Goal: Task Accomplishment & Management: Manage account settings

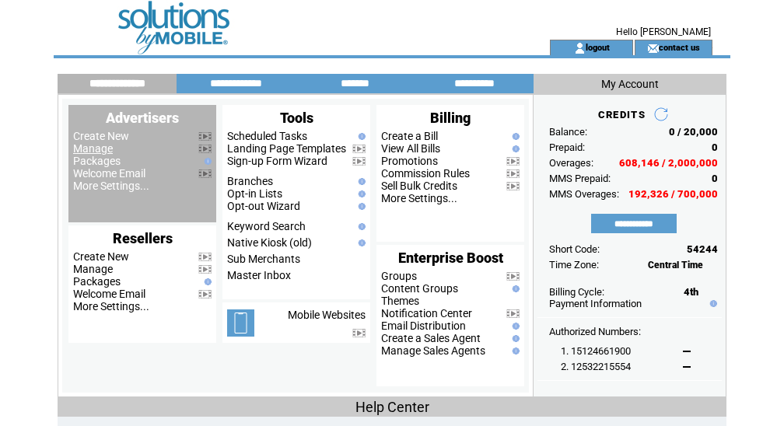
click at [82, 152] on link "Manage" at bounding box center [93, 148] width 40 height 12
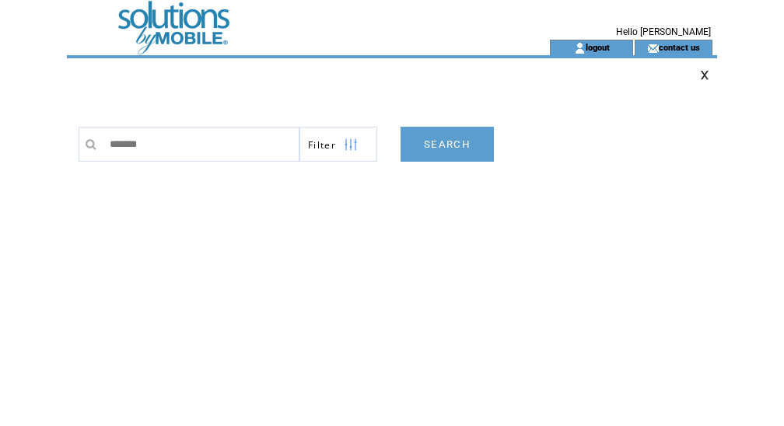
type input "********"
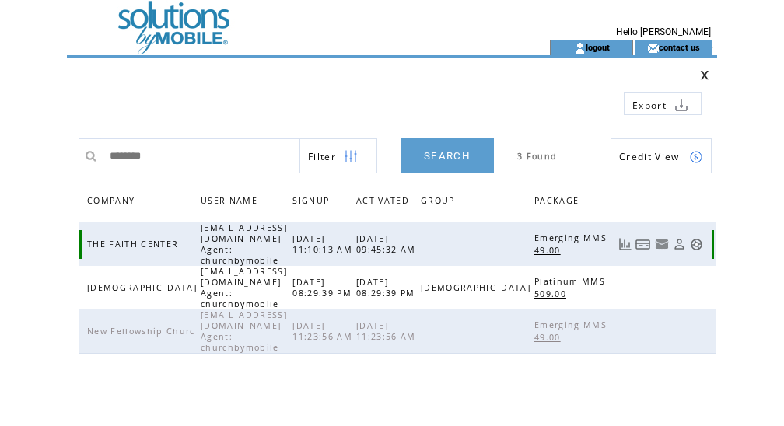
click at [700, 238] on link at bounding box center [696, 244] width 13 height 13
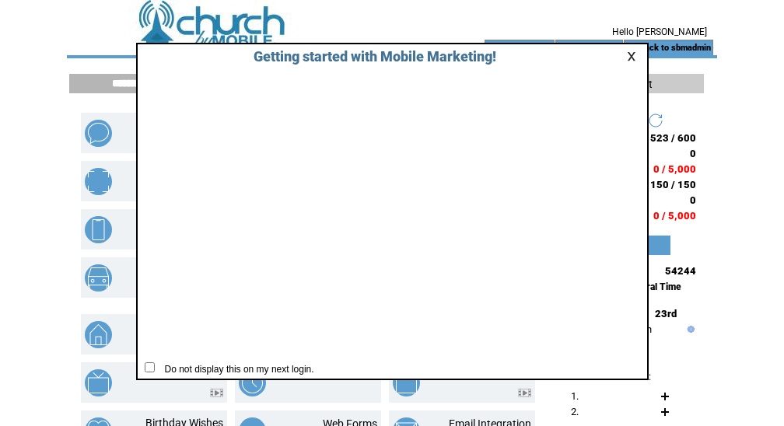
click at [631, 56] on link at bounding box center [634, 56] width 14 height 10
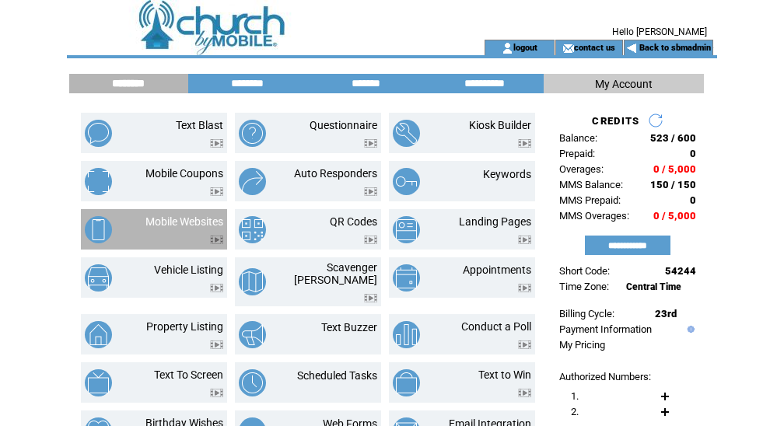
click at [85, 226] on img at bounding box center [98, 229] width 27 height 27
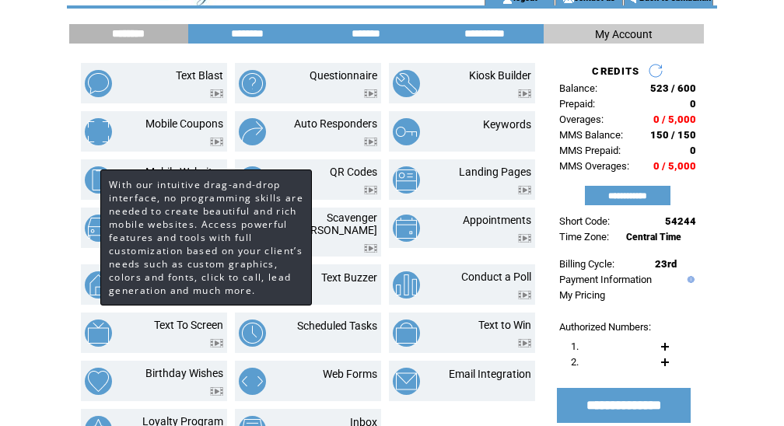
scroll to position [79, 0]
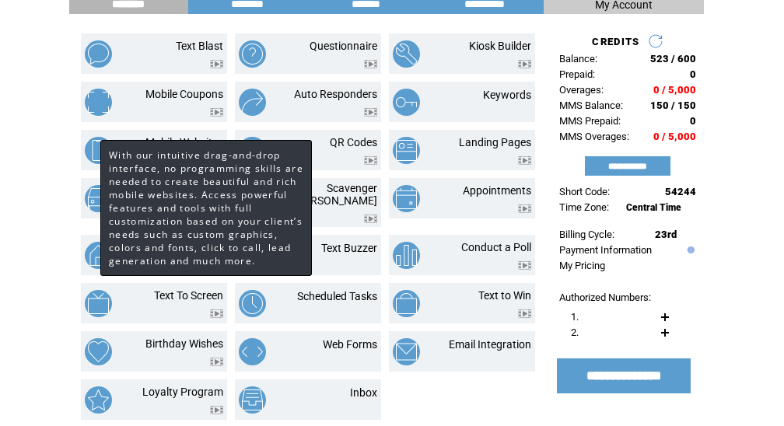
click at [40, 237] on html "**********" at bounding box center [392, 134] width 784 height 426
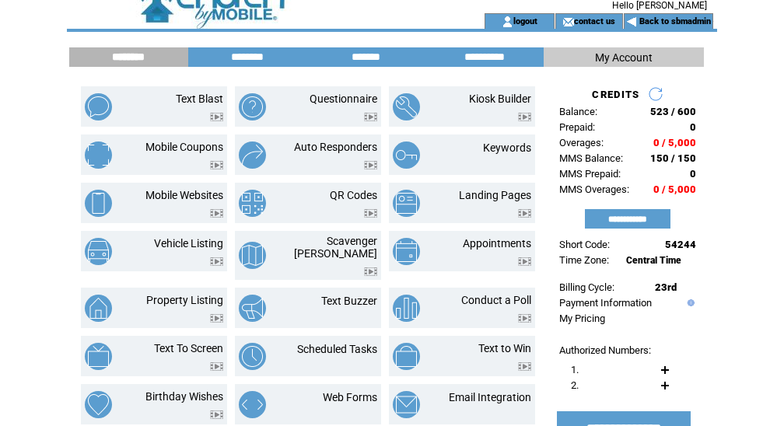
scroll to position [0, 0]
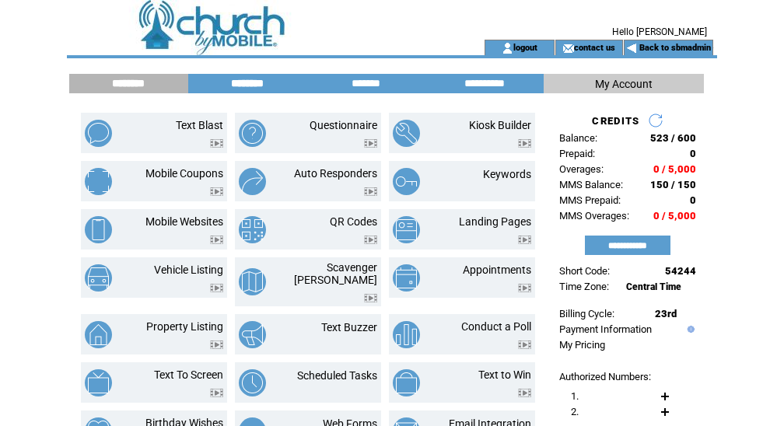
click at [253, 86] on input "********" at bounding box center [247, 83] width 117 height 13
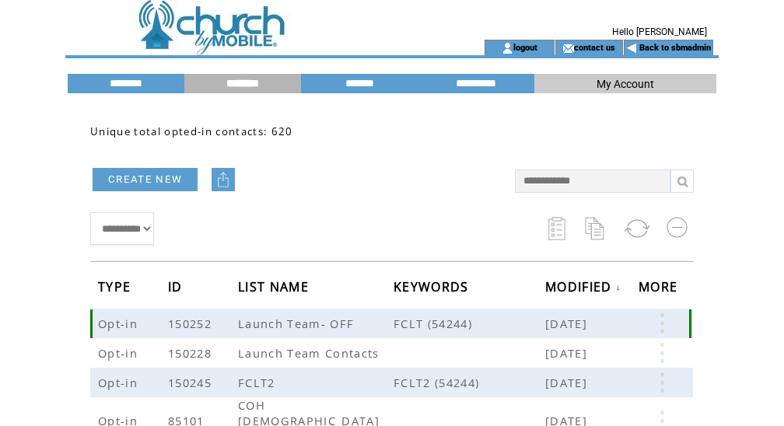
click at [664, 322] on link at bounding box center [662, 324] width 47 height 20
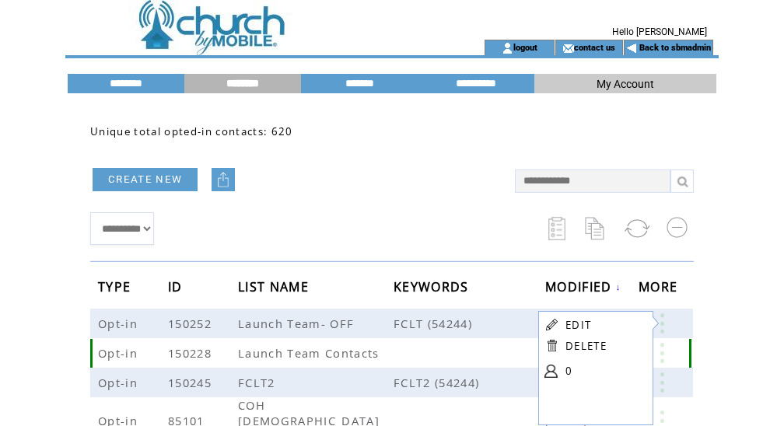
click at [664, 354] on link at bounding box center [662, 353] width 47 height 20
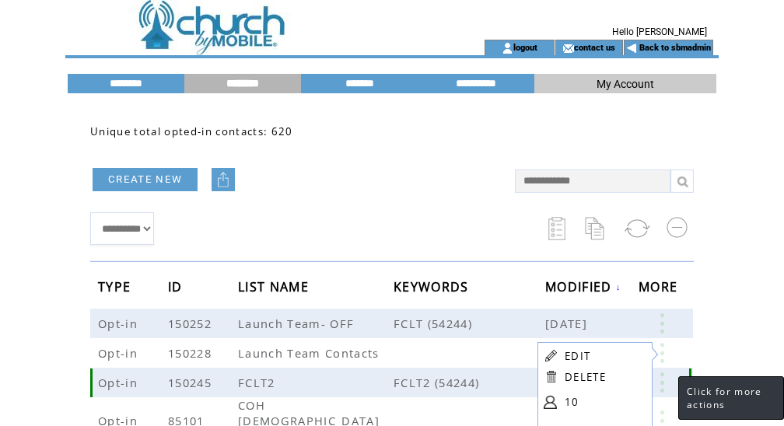
click at [663, 383] on link at bounding box center [662, 383] width 47 height 20
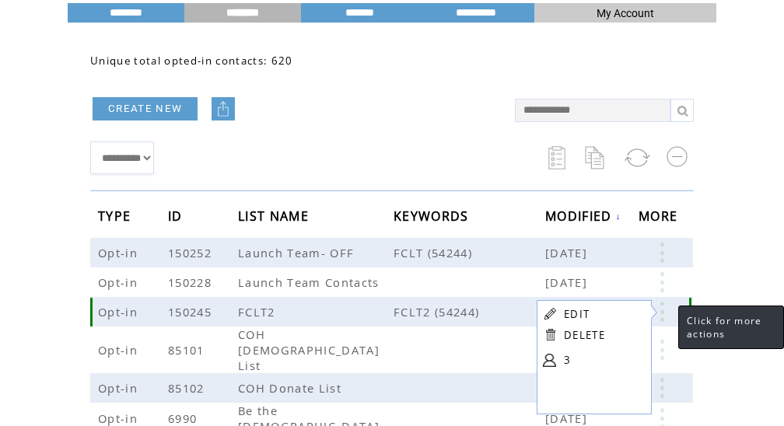
scroll to position [74, 0]
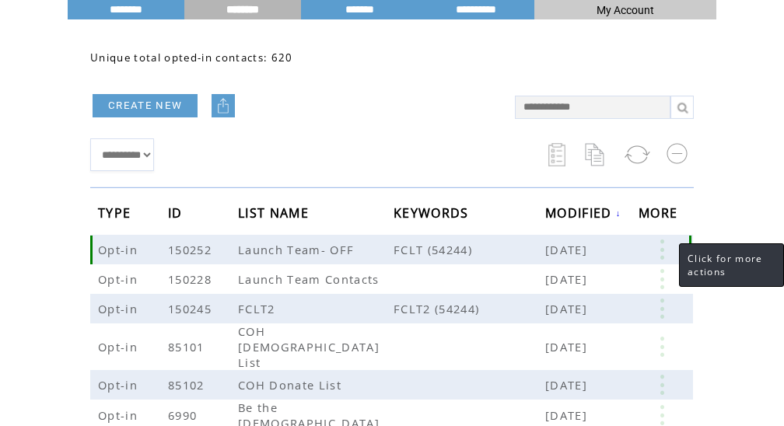
click at [665, 251] on link at bounding box center [662, 250] width 47 height 20
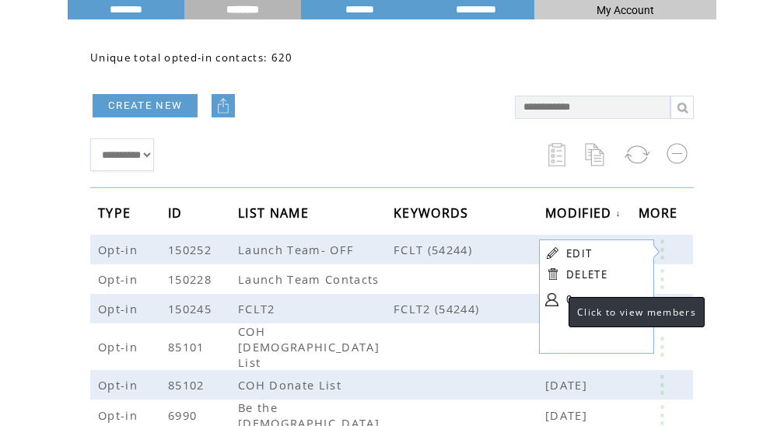
click at [553, 303] on link at bounding box center [551, 299] width 13 height 13
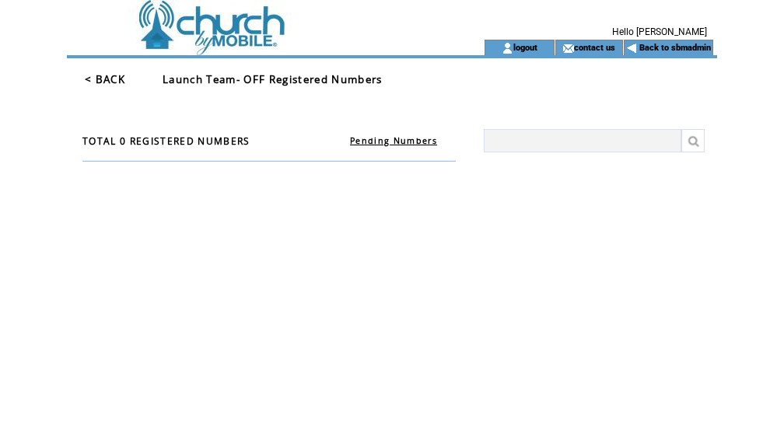
click at [398, 141] on link "Pending Numbers" at bounding box center [393, 140] width 87 height 11
click at [96, 84] on link "< BACK" at bounding box center [105, 79] width 40 height 14
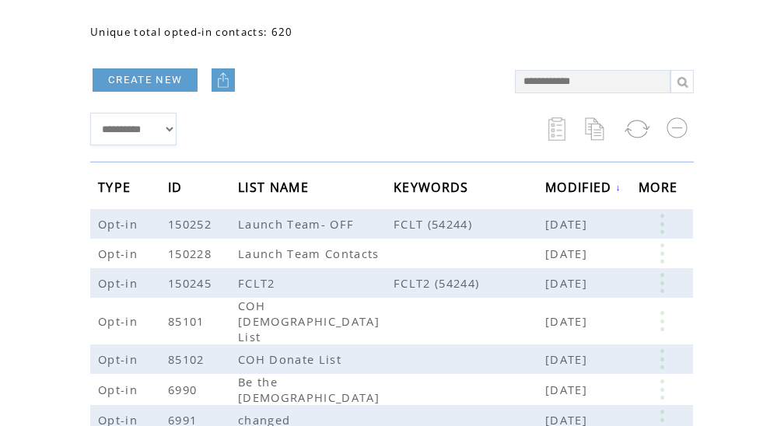
scroll to position [107, 0]
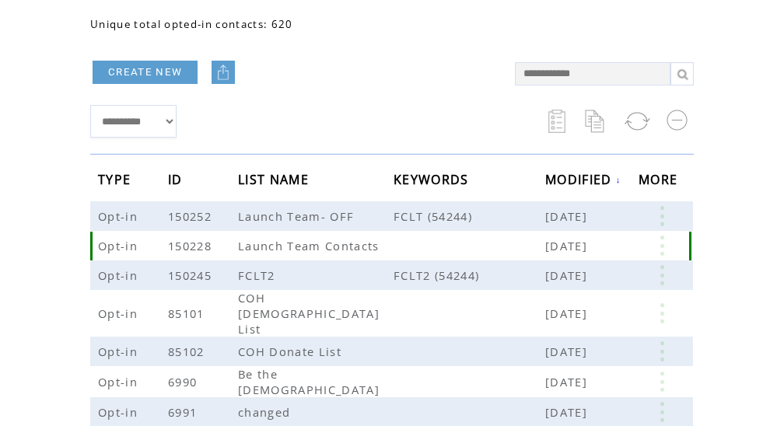
click at [661, 244] on link at bounding box center [662, 246] width 47 height 20
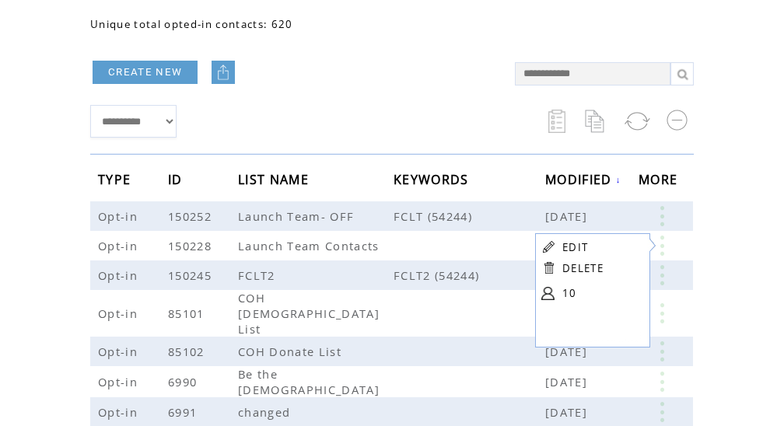
click at [723, 232] on html "**********" at bounding box center [392, 106] width 784 height 426
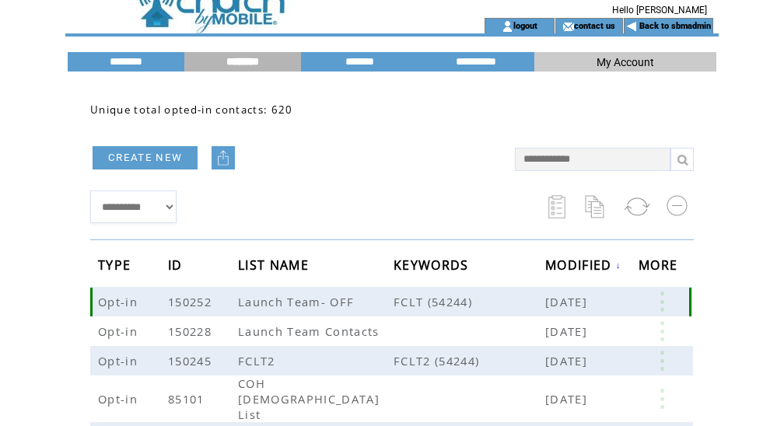
scroll to position [9, 0]
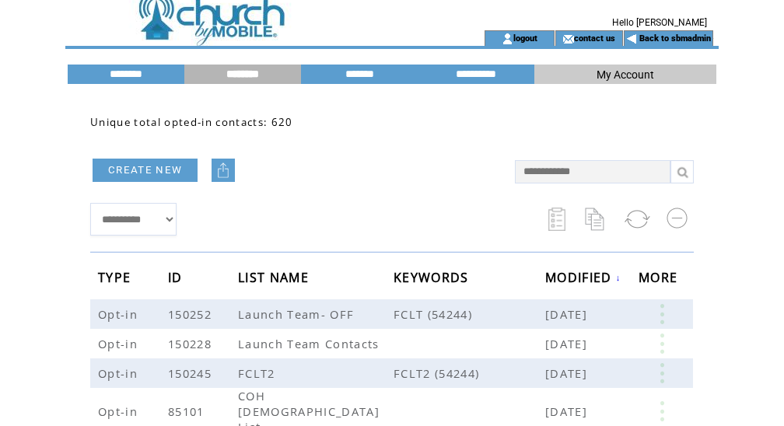
click at [218, 20] on td at bounding box center [254, 11] width 374 height 40
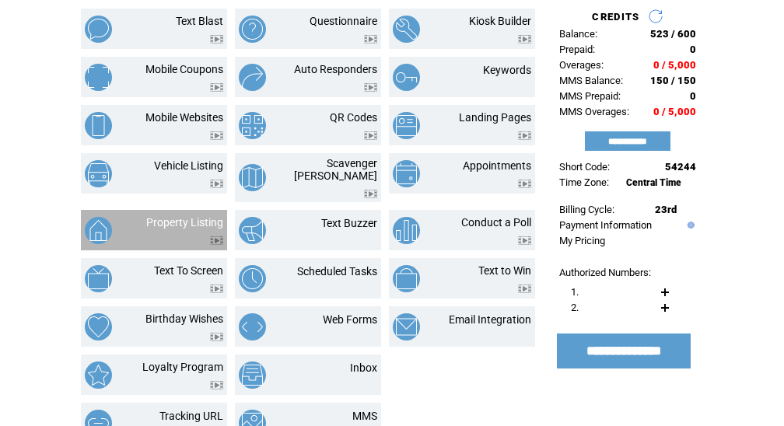
scroll to position [110, 0]
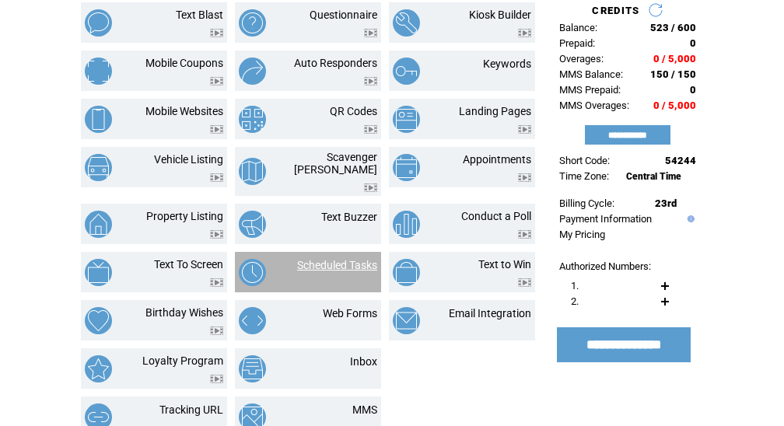
click at [321, 259] on link "Scheduled Tasks" at bounding box center [337, 265] width 80 height 12
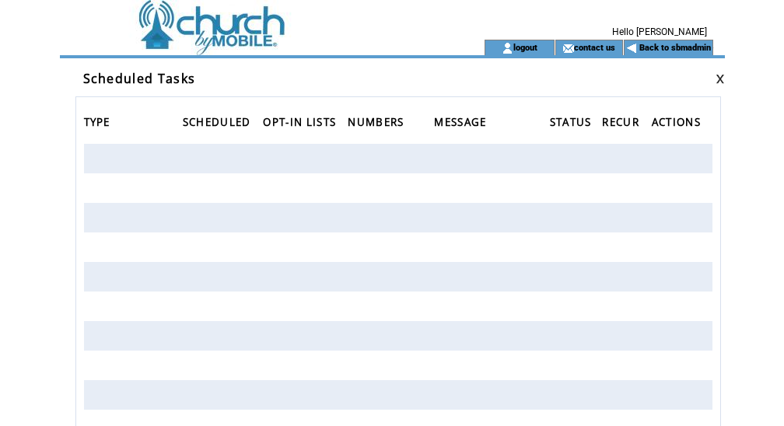
click at [187, 16] on td at bounding box center [254, 20] width 374 height 40
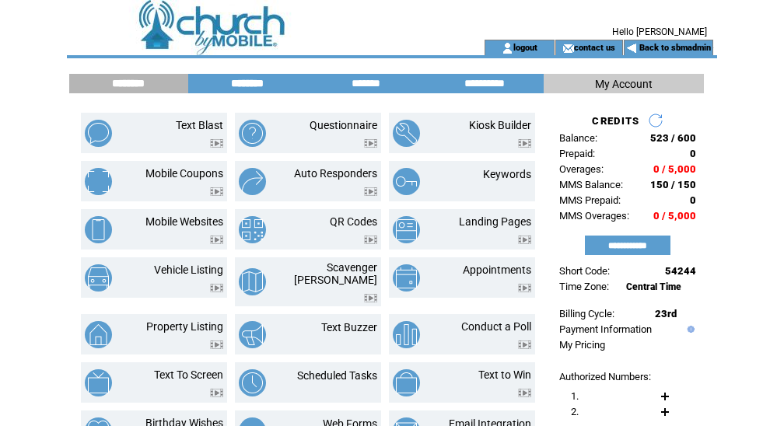
click at [240, 84] on input "********" at bounding box center [247, 83] width 117 height 13
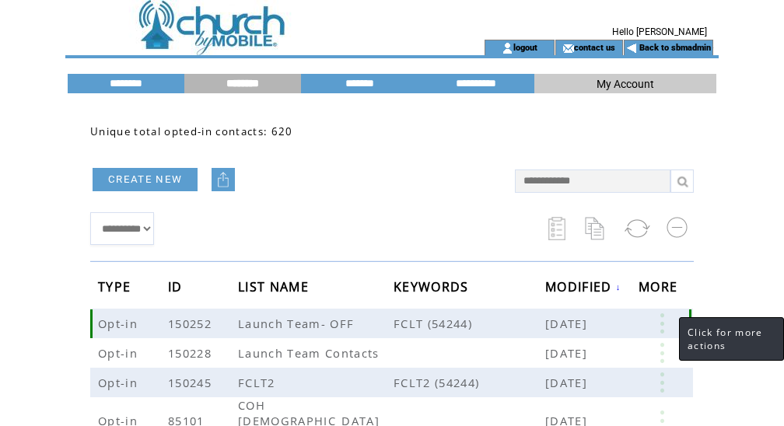
click at [664, 326] on link at bounding box center [662, 324] width 47 height 20
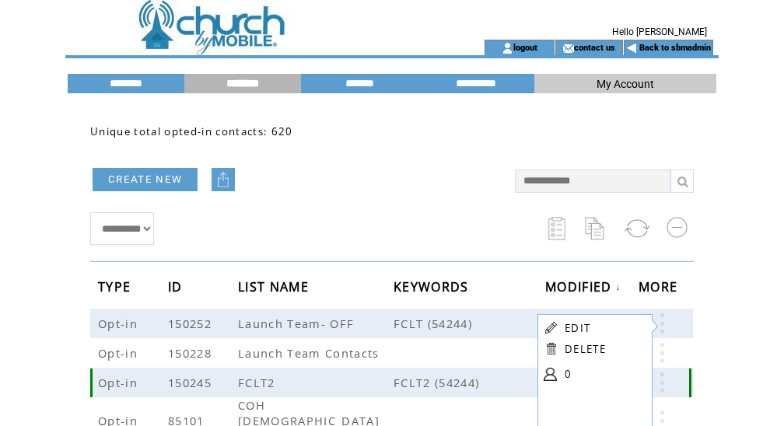
click at [665, 379] on link at bounding box center [662, 383] width 47 height 20
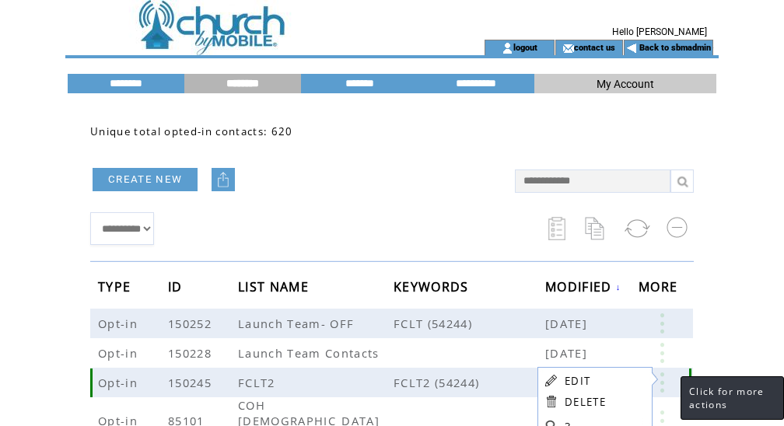
click at [662, 380] on link at bounding box center [662, 383] width 47 height 20
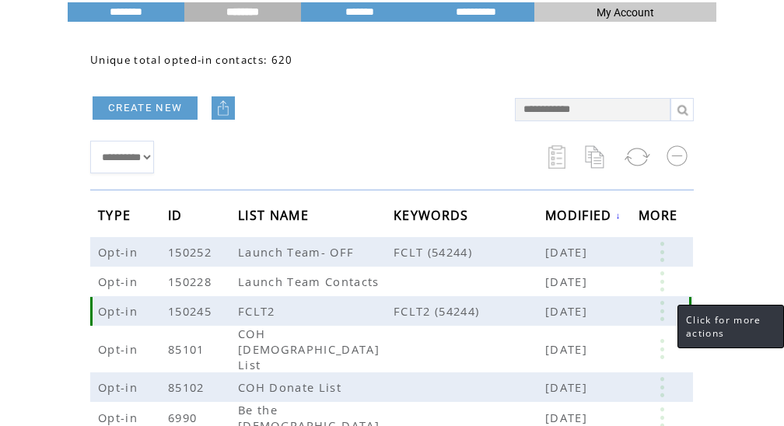
scroll to position [85, 0]
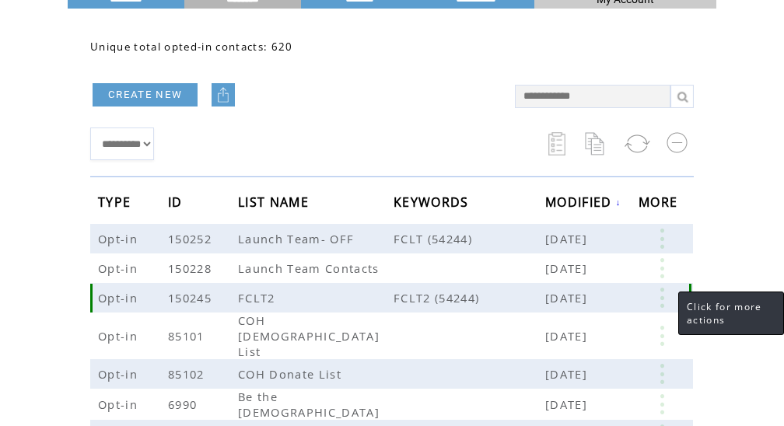
click at [663, 301] on link at bounding box center [662, 298] width 47 height 20
click at [663, 300] on link at bounding box center [662, 298] width 47 height 20
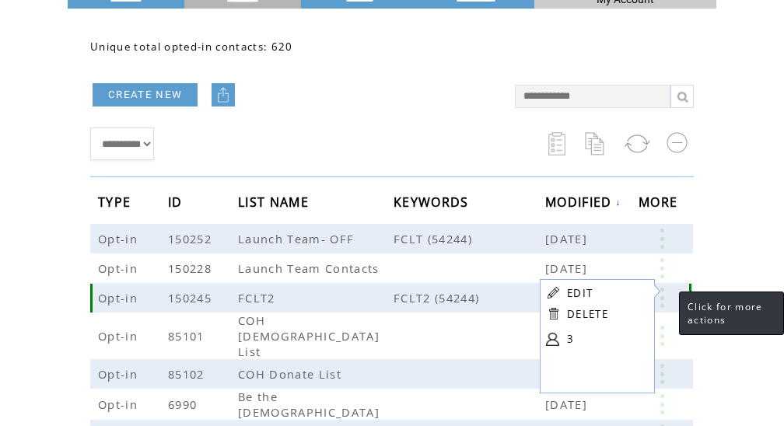
click at [666, 291] on link at bounding box center [662, 298] width 47 height 20
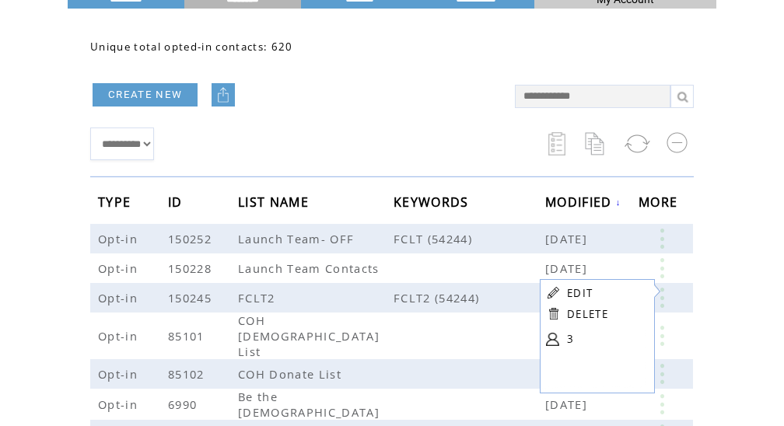
click at [722, 242] on html "**********" at bounding box center [392, 128] width 784 height 426
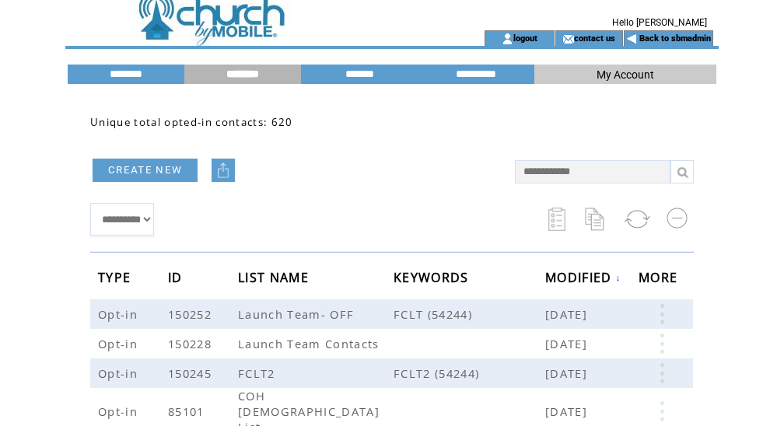
scroll to position [0, 0]
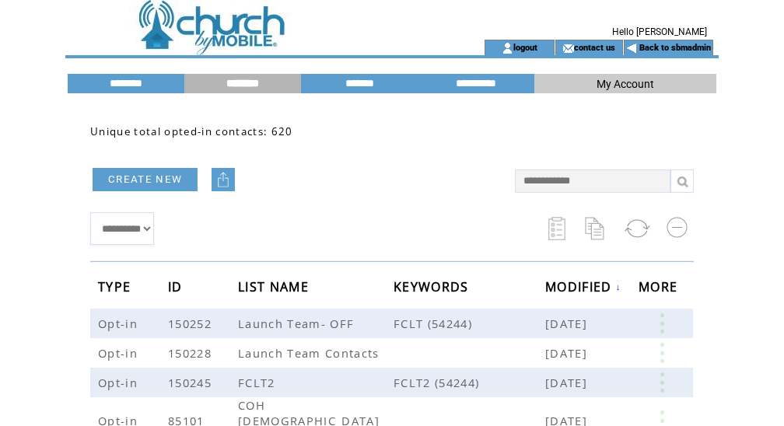
click at [205, 34] on td at bounding box center [254, 20] width 374 height 40
